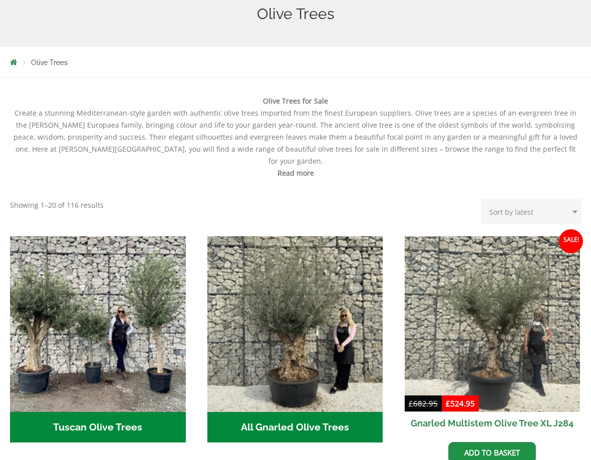
scroll to position [240, 0]
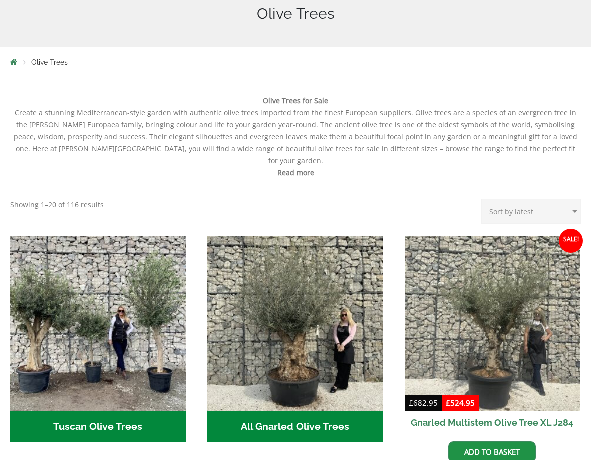
click at [100, 289] on img "Visit product category Tuscan Olive Trees" at bounding box center [98, 324] width 176 height 176
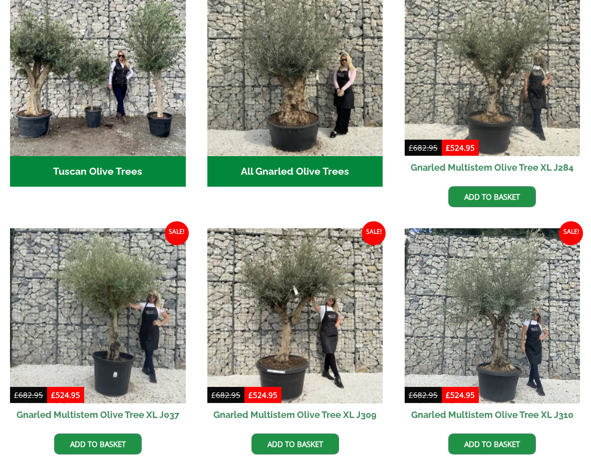
scroll to position [491, 0]
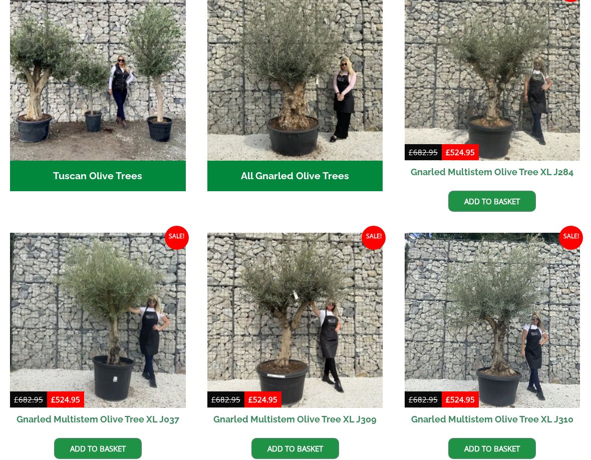
click at [469, 325] on img at bounding box center [493, 321] width 176 height 176
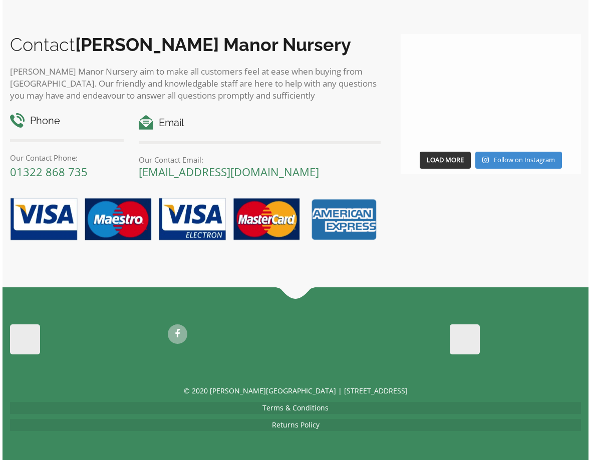
scroll to position [2960, 0]
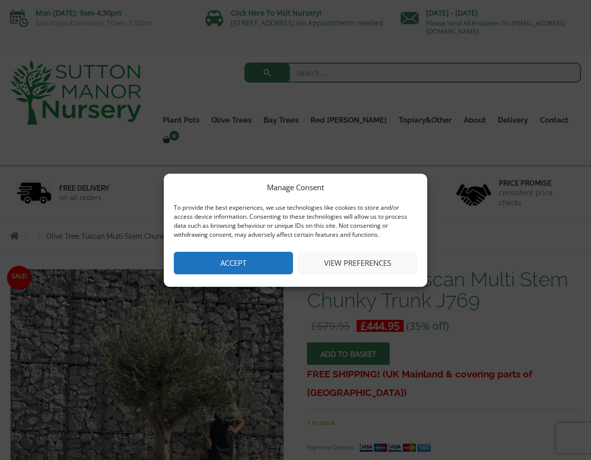
click at [225, 269] on button "Accept" at bounding box center [233, 263] width 119 height 23
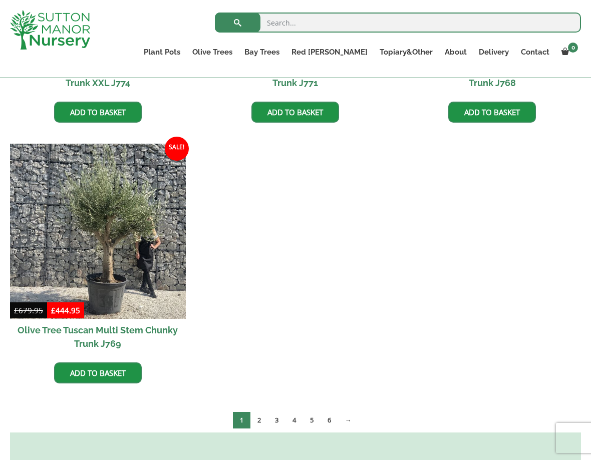
scroll to position [1806, 0]
